Goal: Use online tool/utility: Utilize a website feature to perform a specific function

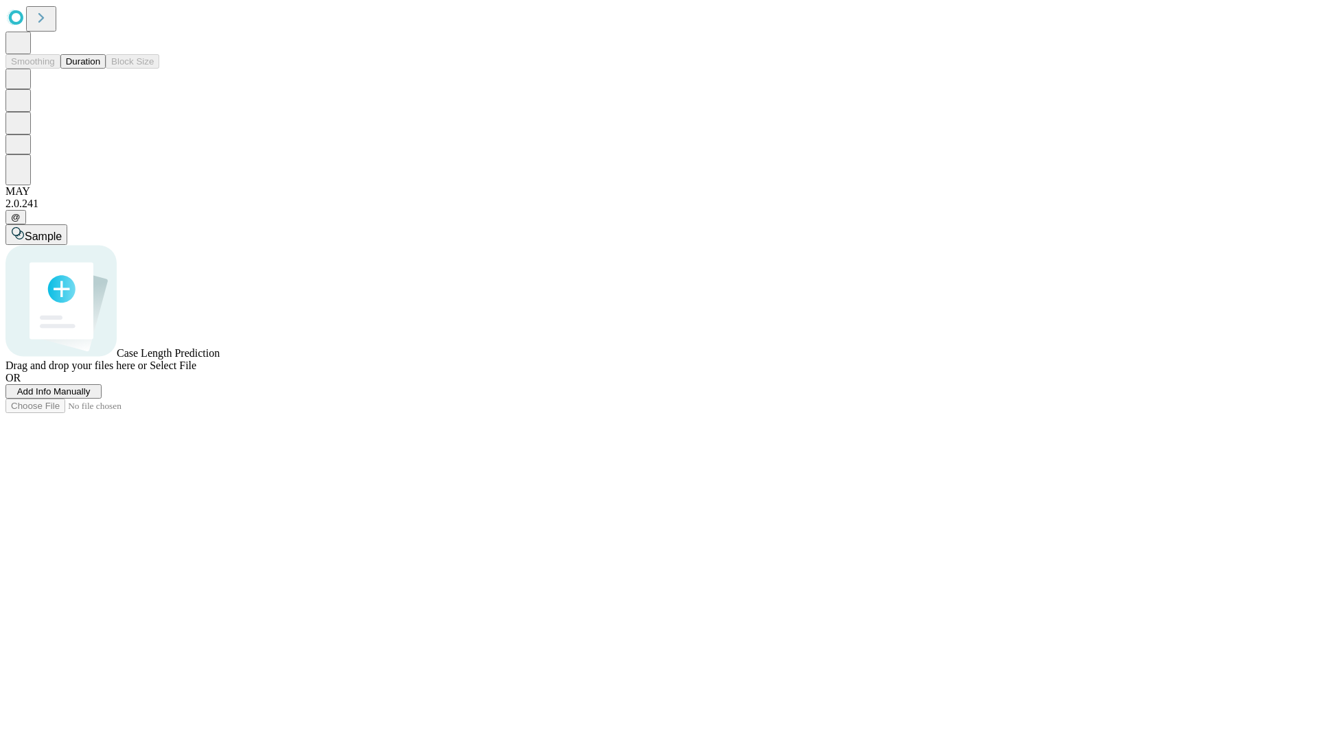
click at [196, 371] on span "Select File" at bounding box center [173, 366] width 47 height 12
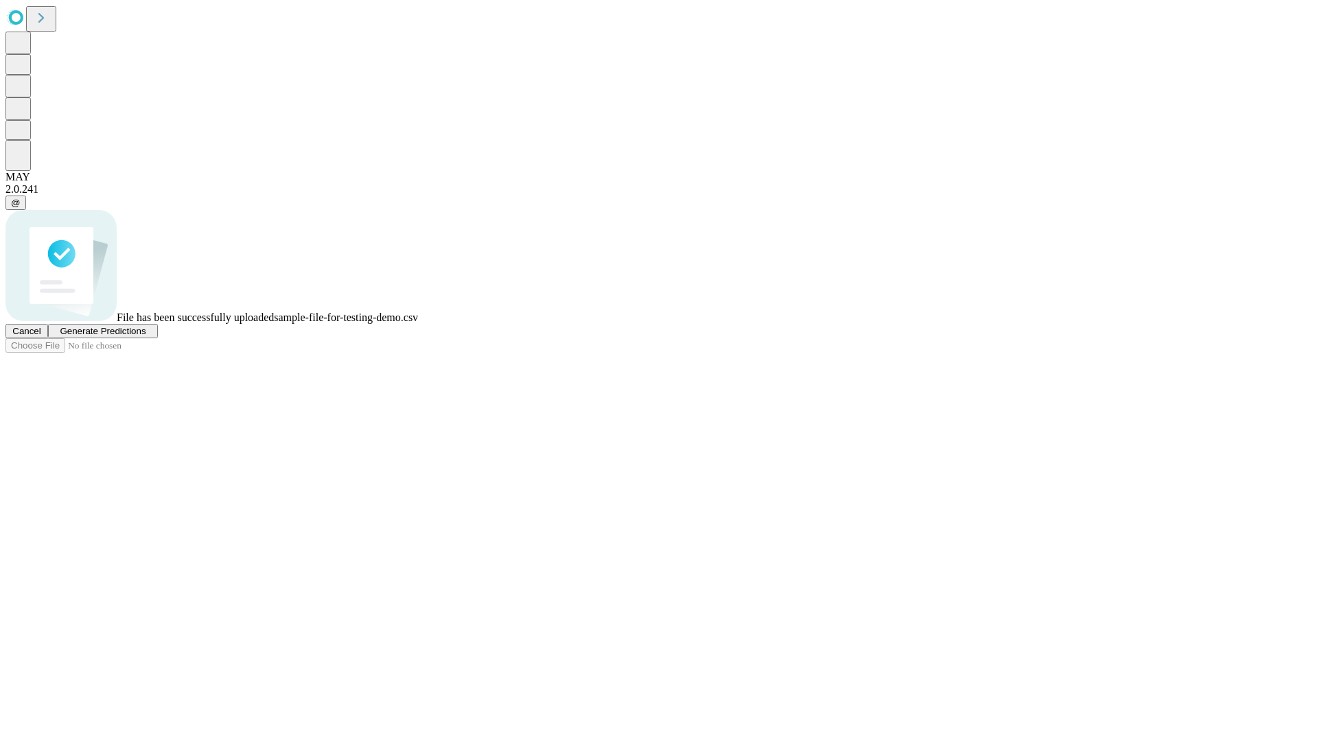
click at [145, 336] on span "Generate Predictions" at bounding box center [103, 331] width 86 height 10
